Goal: Task Accomplishment & Management: Manage account settings

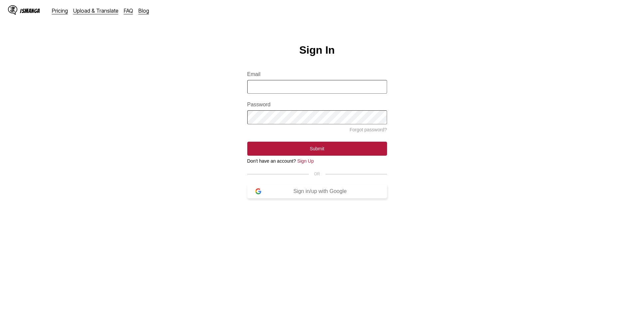
click at [314, 194] on div "Sign in/up with Google" at bounding box center [320, 191] width 118 height 6
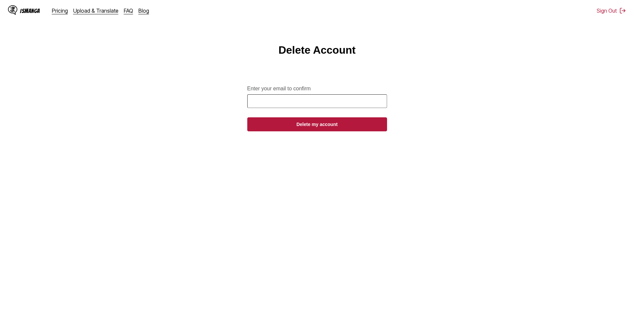
click at [334, 108] on input "Enter your email to confirm" at bounding box center [317, 101] width 140 height 14
type input "**********"
click at [247, 117] on button "Delete my account" at bounding box center [317, 124] width 140 height 14
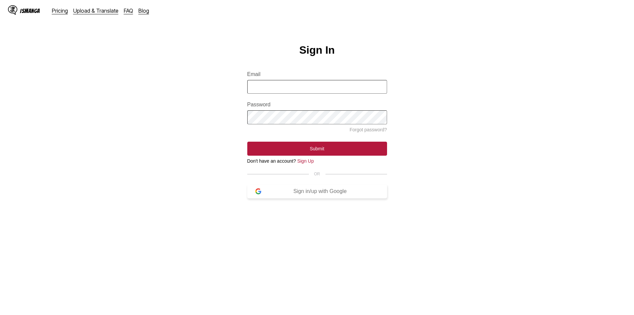
click at [340, 198] on button "Sign in/up with Google" at bounding box center [317, 191] width 140 height 14
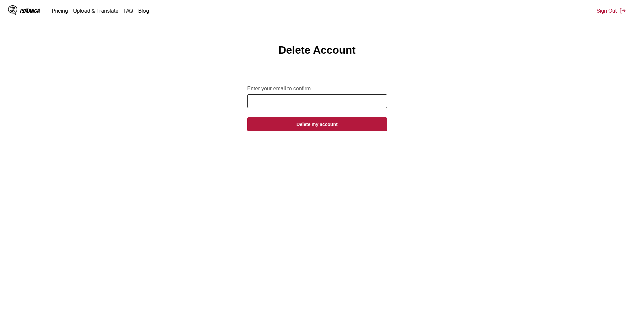
click at [572, 71] on main "Delete Account Enter your email to confirm Delete my account" at bounding box center [317, 185] width 634 height 283
